Goal: Communication & Community: Answer question/provide support

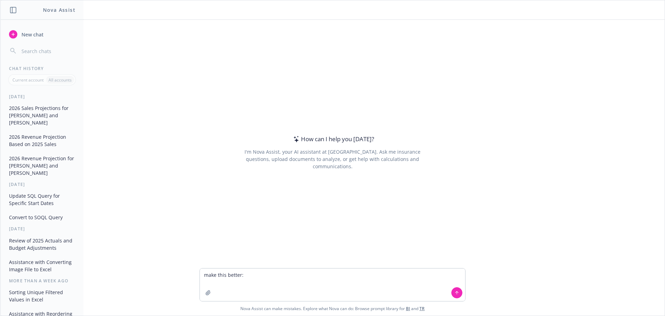
type textarea "make this better: Hi all - Below is a summary of the 2026 budget for all LOB. @…"
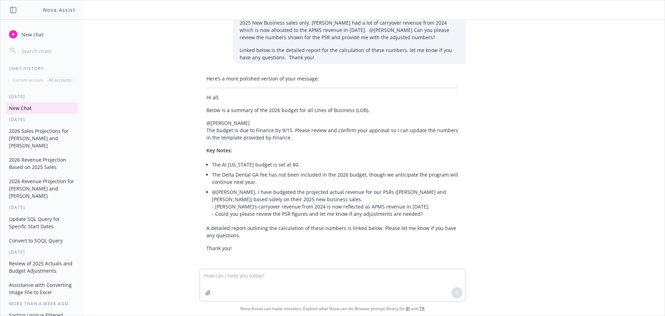
scroll to position [73, 0]
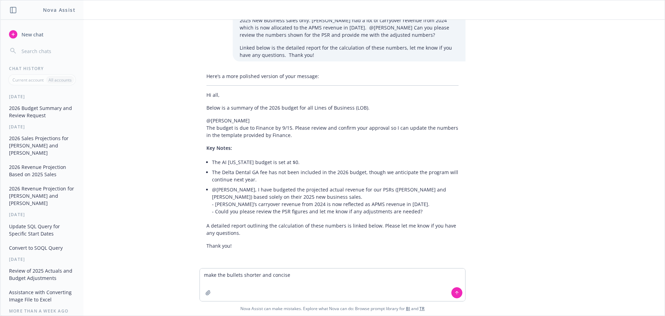
type textarea "make the bullets shorter and concise"
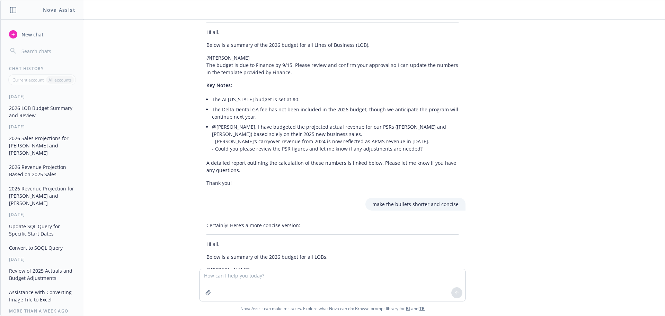
scroll to position [110, 0]
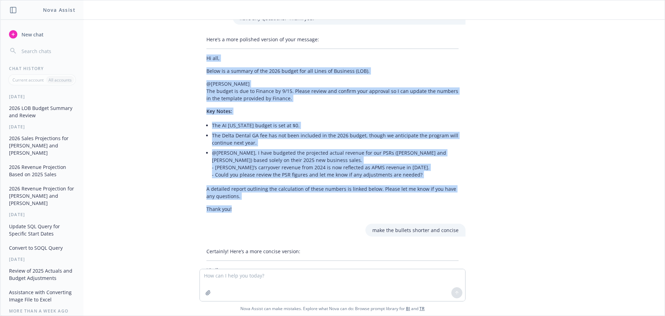
drag, startPoint x: 231, startPoint y: 209, endPoint x: 193, endPoint y: 61, distance: 152.0
click at [194, 61] on div "Here’s a more polished version of your message: Hi all, Below is a summary of t…" at bounding box center [332, 124] width 277 height 182
copy div "Hi all, Below is a summary of the 2026 budget for all Lines of Business (LOB). …"
